Goal: Browse casually

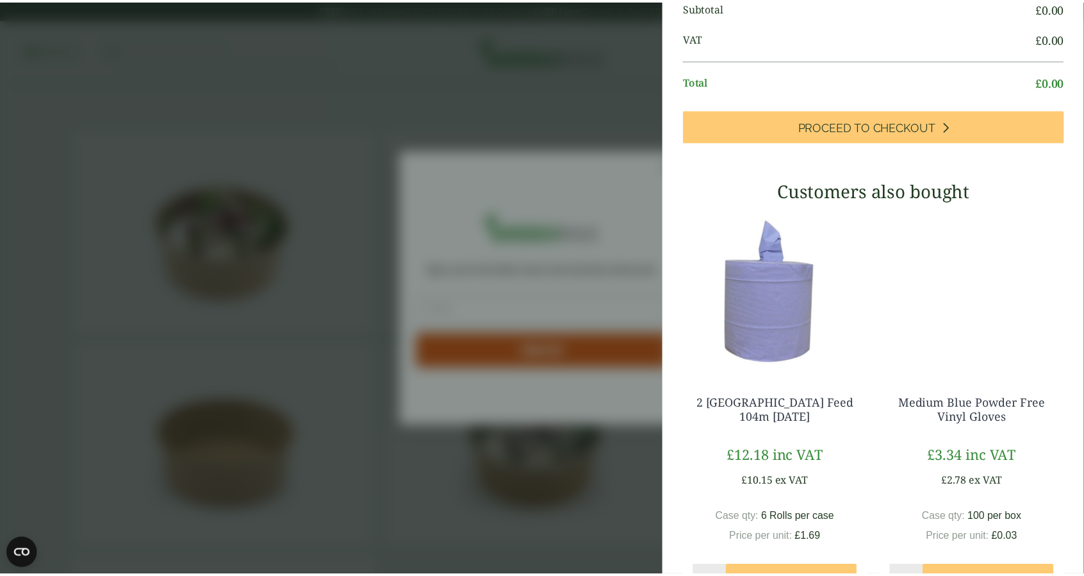
scroll to position [135, 0]
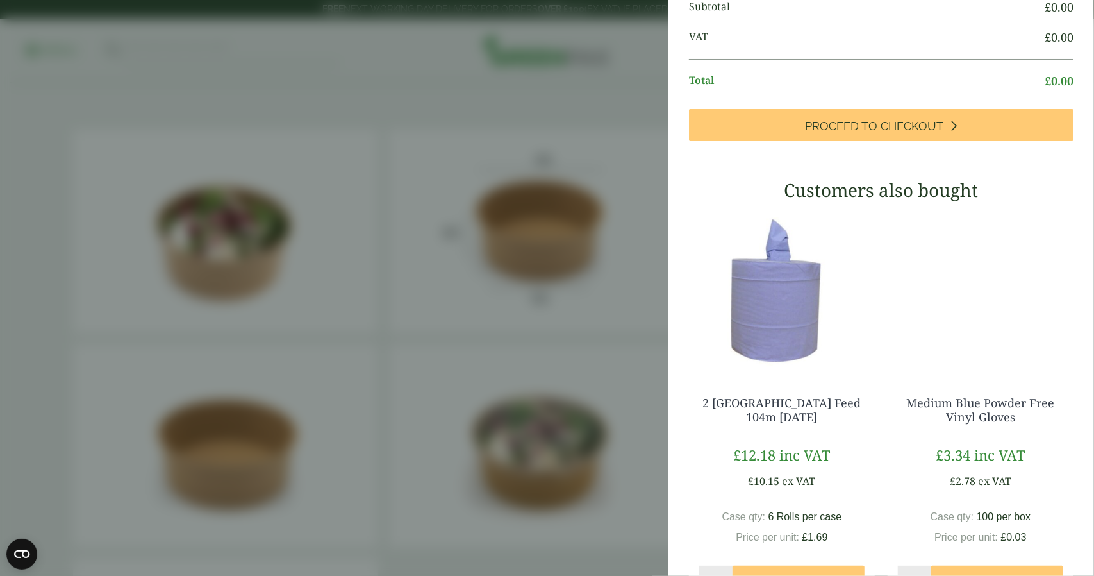
click at [554, 353] on aside "My Basket 750ml Kraft Bowl - Sample 750ml Kraft Bowl - Sample quantity * Update…" at bounding box center [547, 288] width 1094 height 576
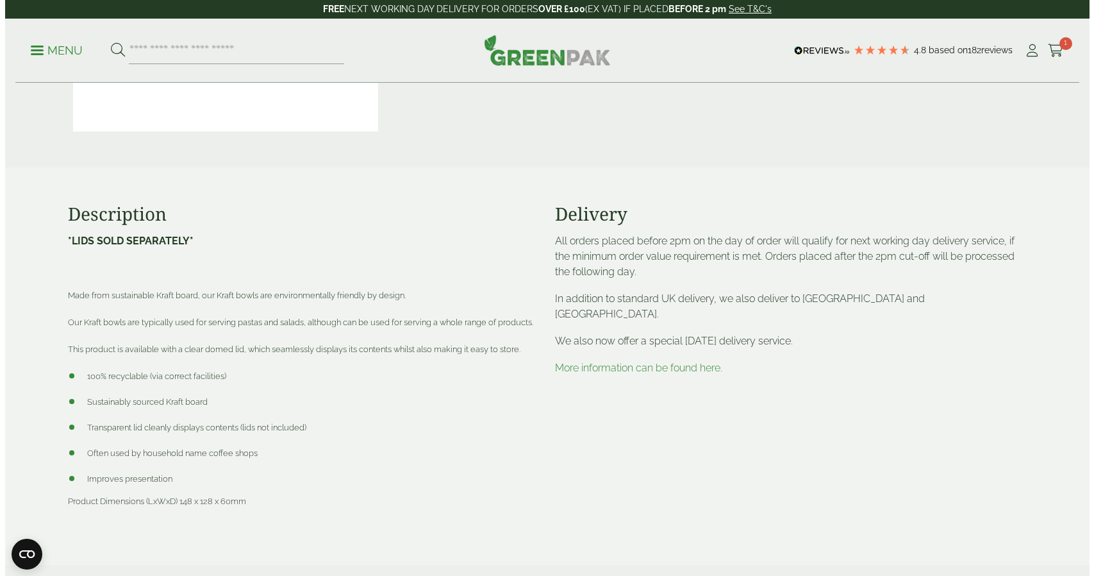
scroll to position [632, 0]
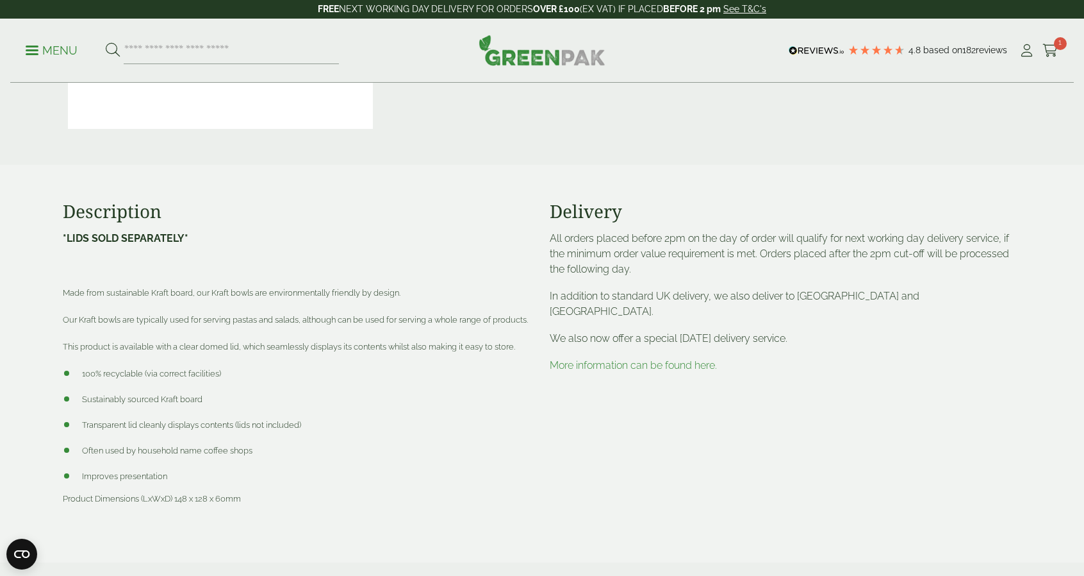
click at [47, 45] on p "Menu" at bounding box center [52, 50] width 52 height 15
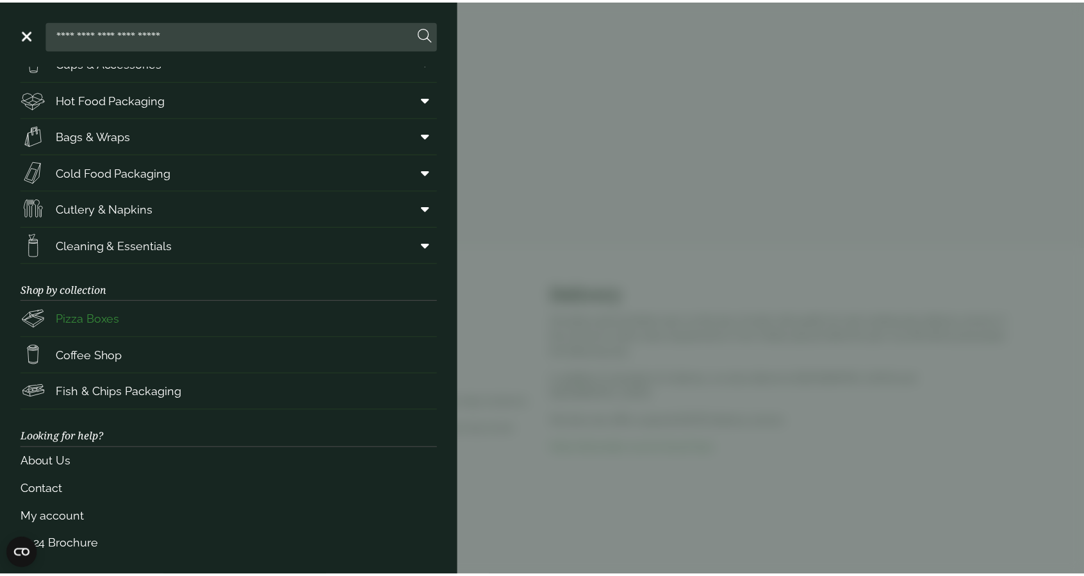
scroll to position [0, 0]
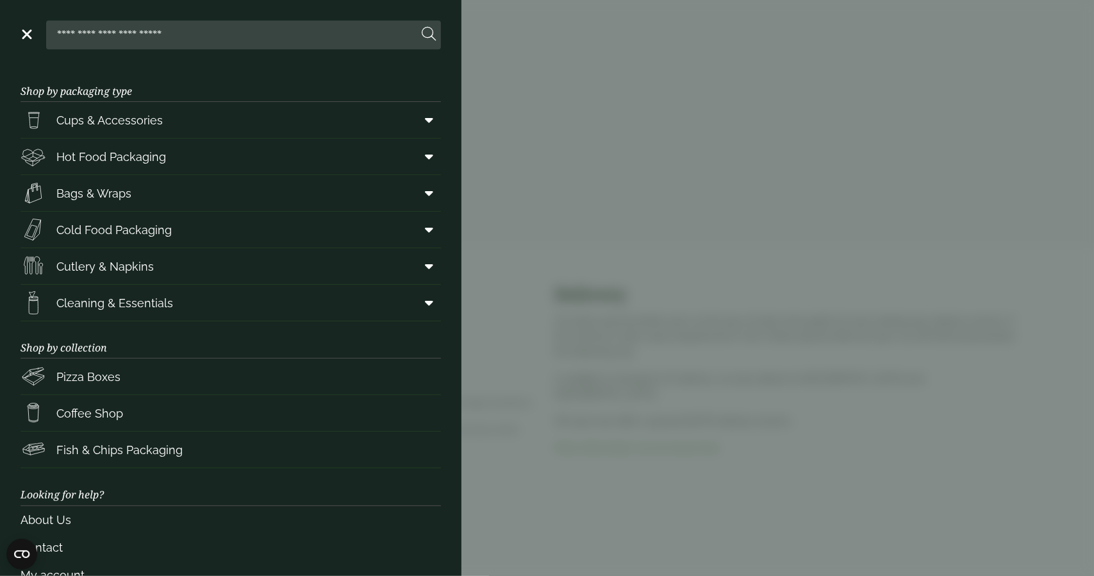
click at [688, 138] on aside "Close Shop by packaging type Cups & Accessories Hot Drink Paper Cups Smoothie C…" at bounding box center [547, 288] width 1094 height 576
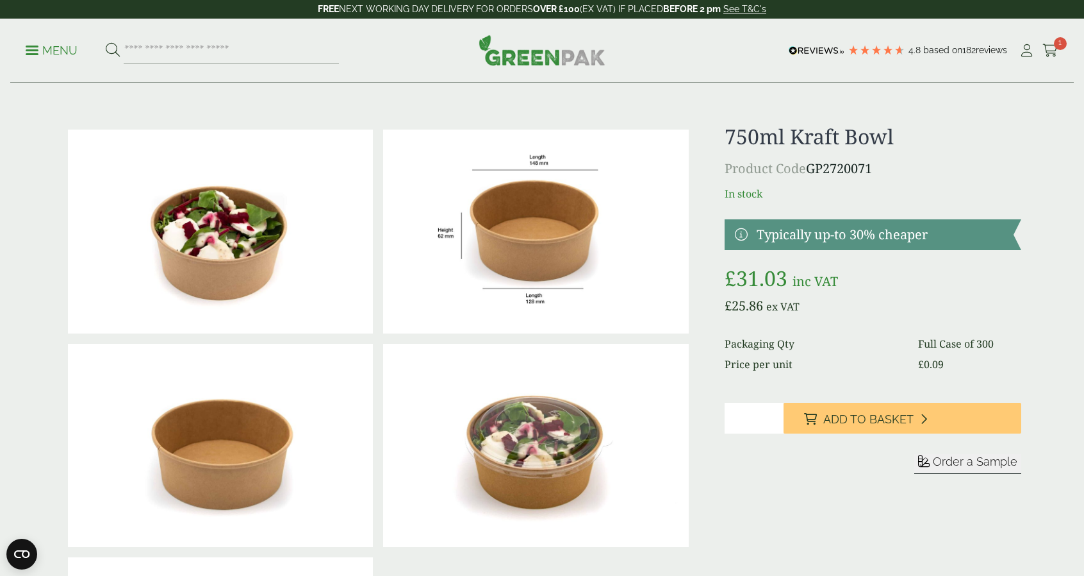
click at [574, 47] on img at bounding box center [542, 50] width 127 height 31
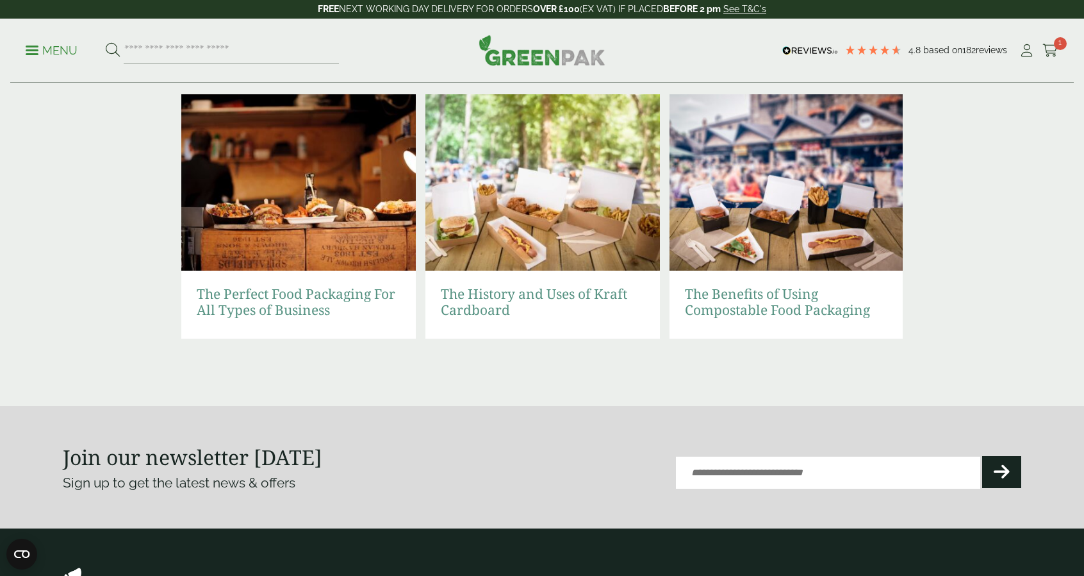
scroll to position [2584, 0]
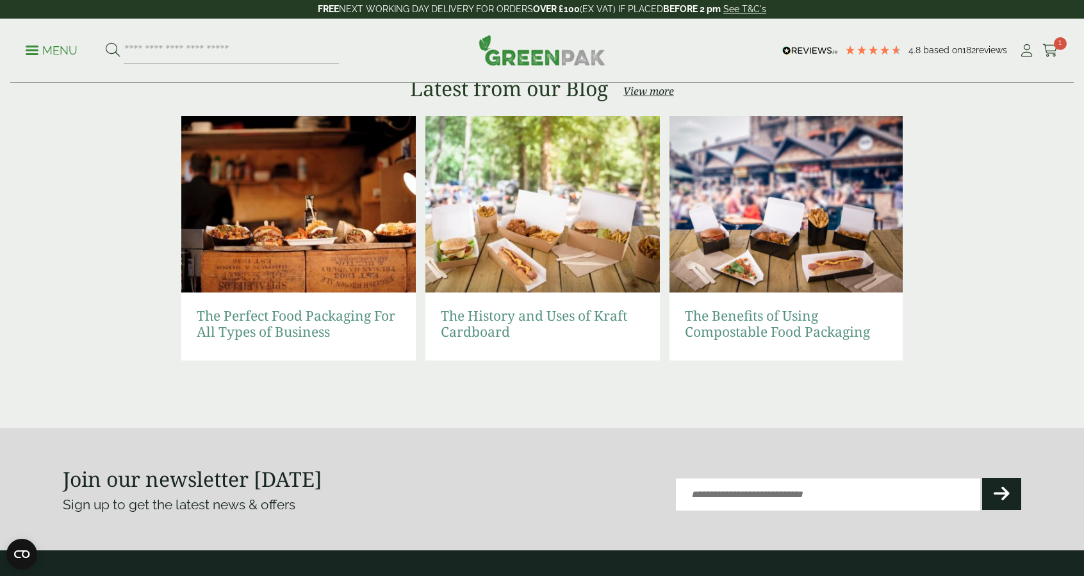
click at [843, 357] on h3 "The Benefits of Using Compostable Food Packaging" at bounding box center [787, 326] width 235 height 68
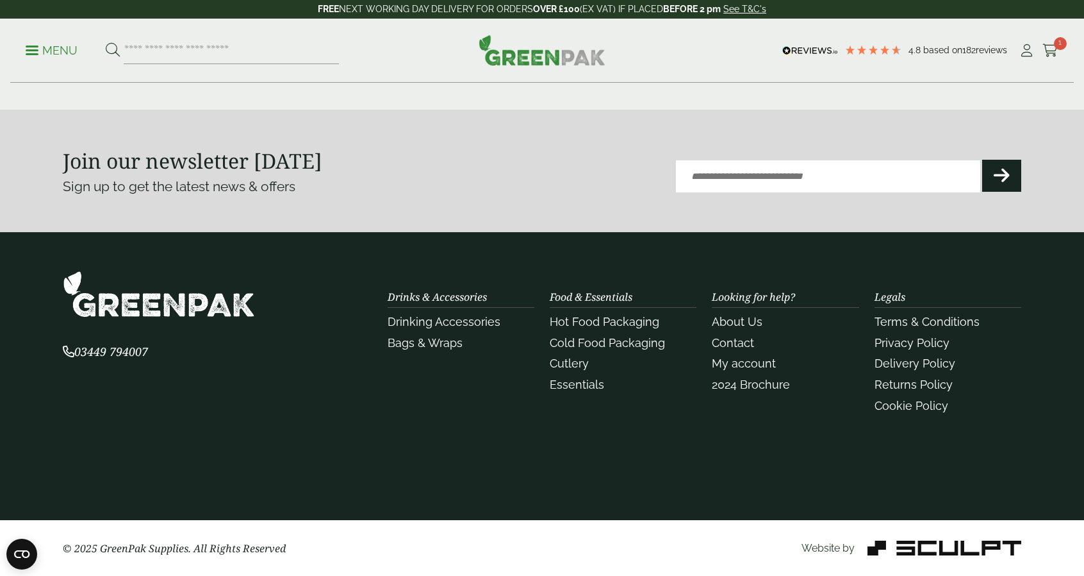
scroll to position [2901, 0]
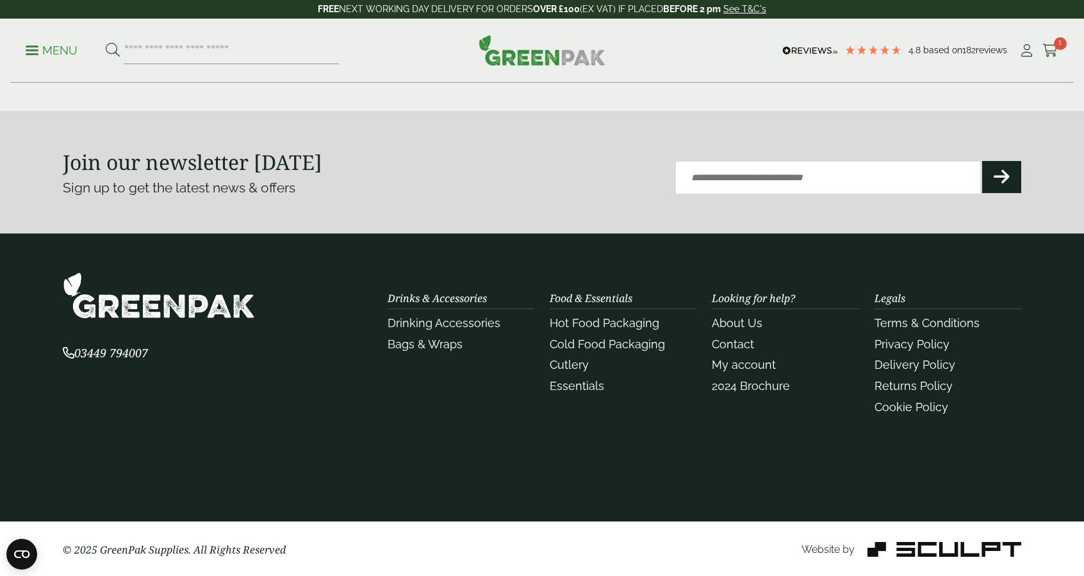
click at [949, 554] on img at bounding box center [945, 549] width 154 height 15
